Goal: Task Accomplishment & Management: Manage account settings

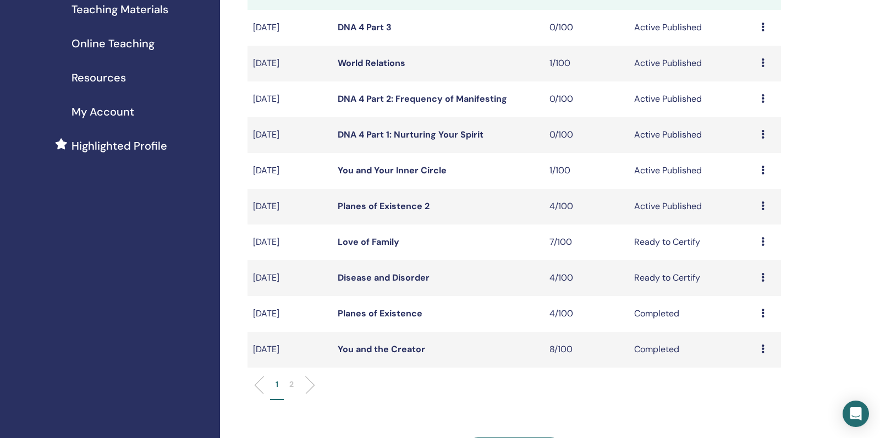
scroll to position [176, 0]
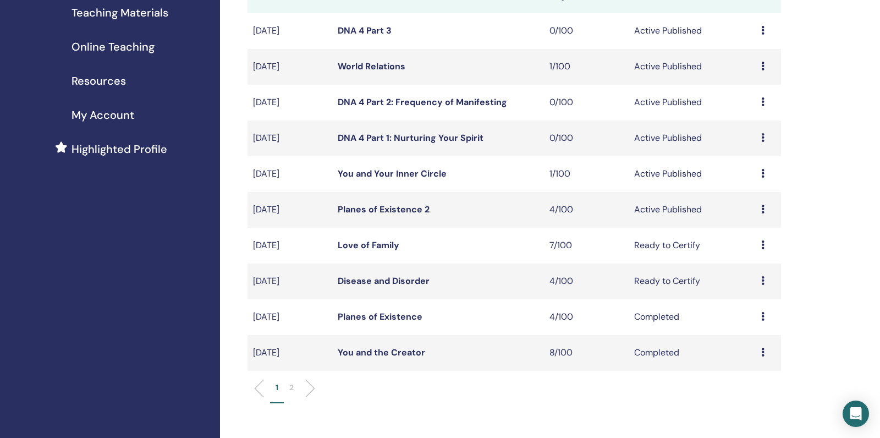
click at [396, 215] on link "Planes of Existence 2" at bounding box center [384, 210] width 92 height 12
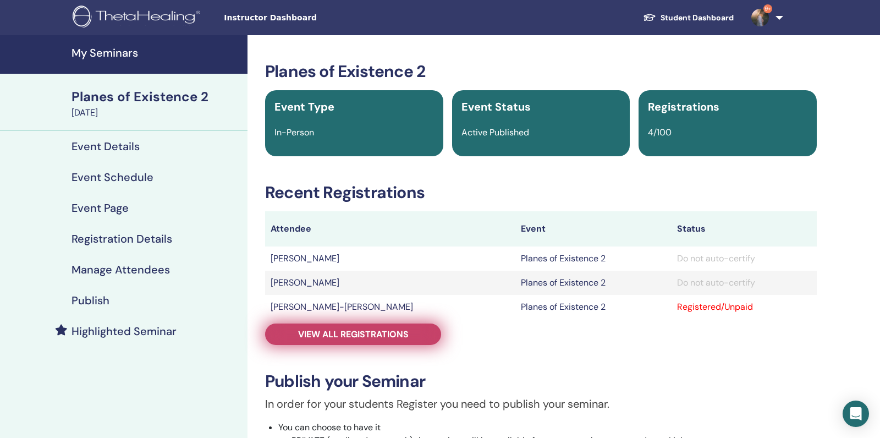
click at [353, 342] on link "View all registrations" at bounding box center [353, 334] width 176 height 21
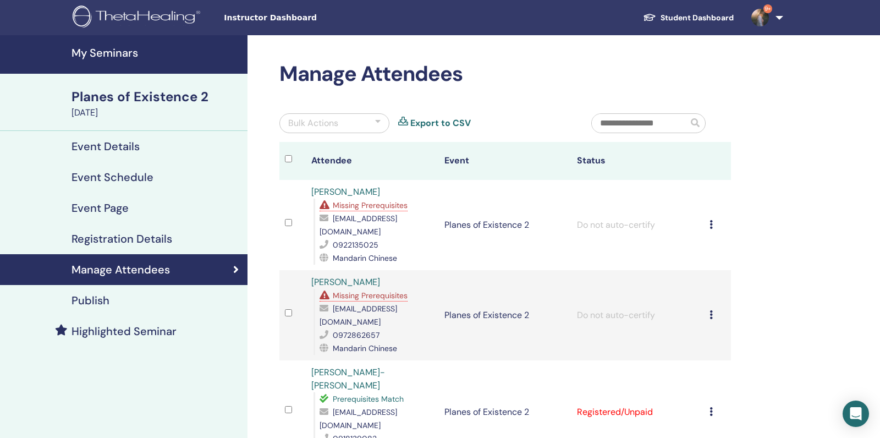
click at [376, 206] on span "Missing Prerequisites" at bounding box center [370, 205] width 75 height 10
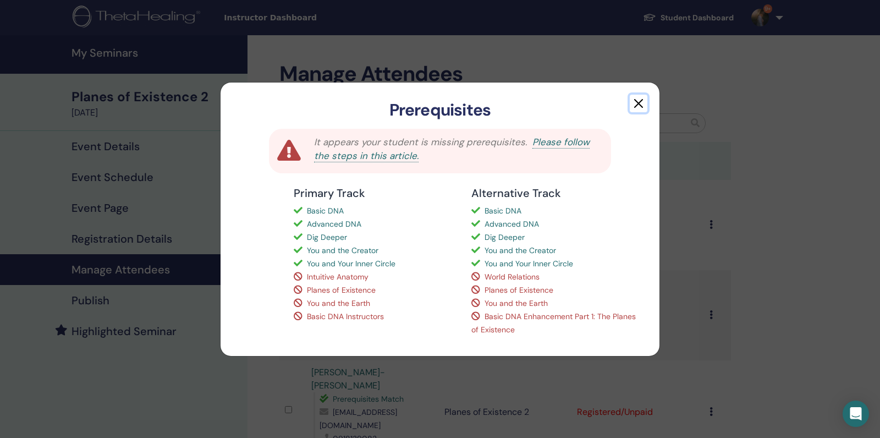
click at [640, 103] on button "button" at bounding box center [639, 104] width 18 height 18
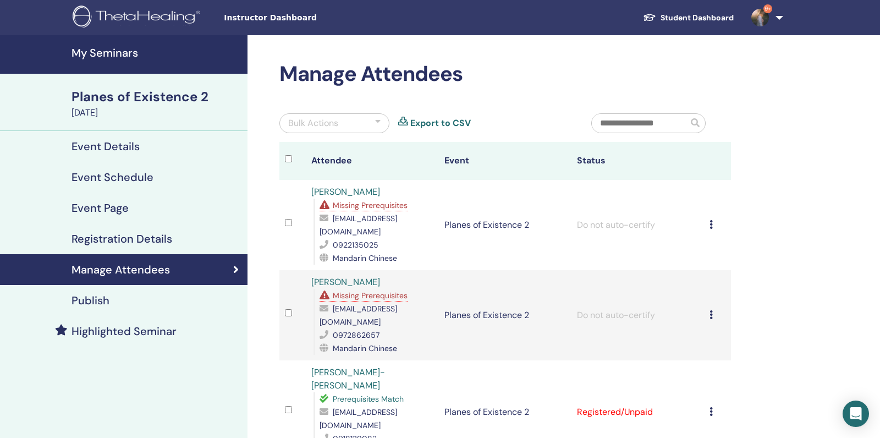
click at [156, 66] on link "My Seminars" at bounding box center [124, 54] width 248 height 39
